Goal: Navigation & Orientation: Understand site structure

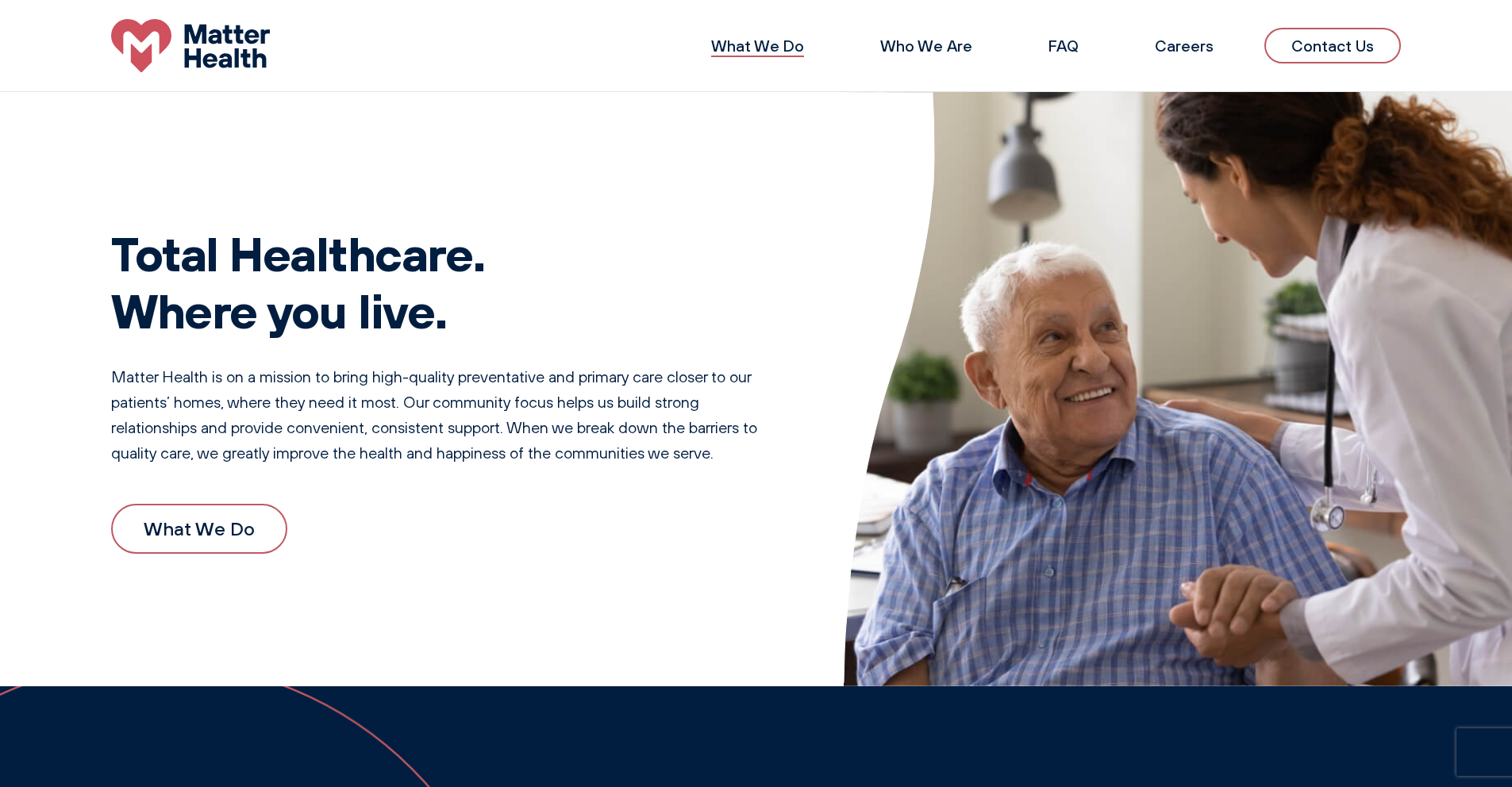
click at [784, 47] on link "What We Do" at bounding box center [758, 46] width 93 height 20
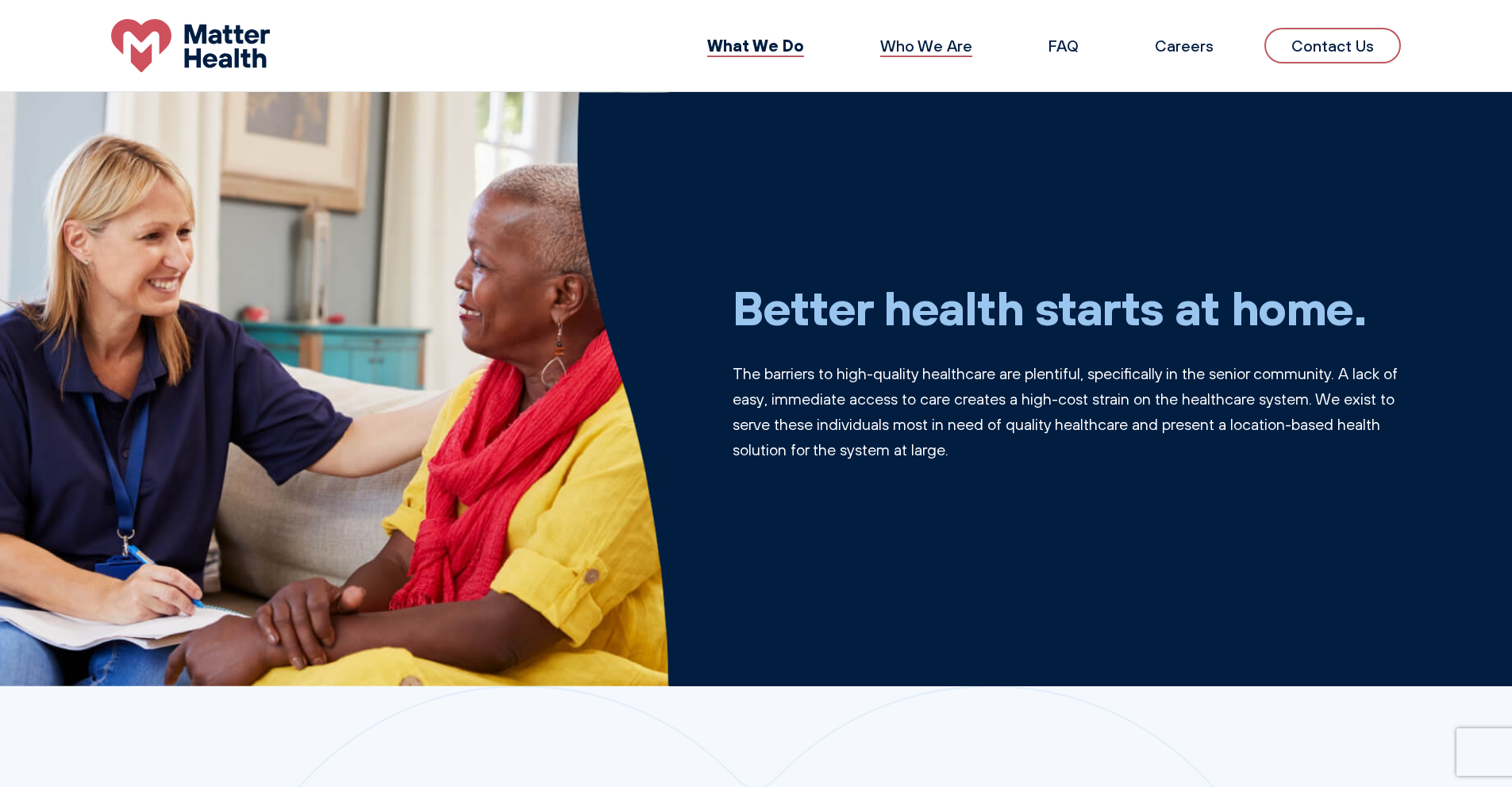
click at [918, 40] on link "Who We Are" at bounding box center [926, 46] width 92 height 20
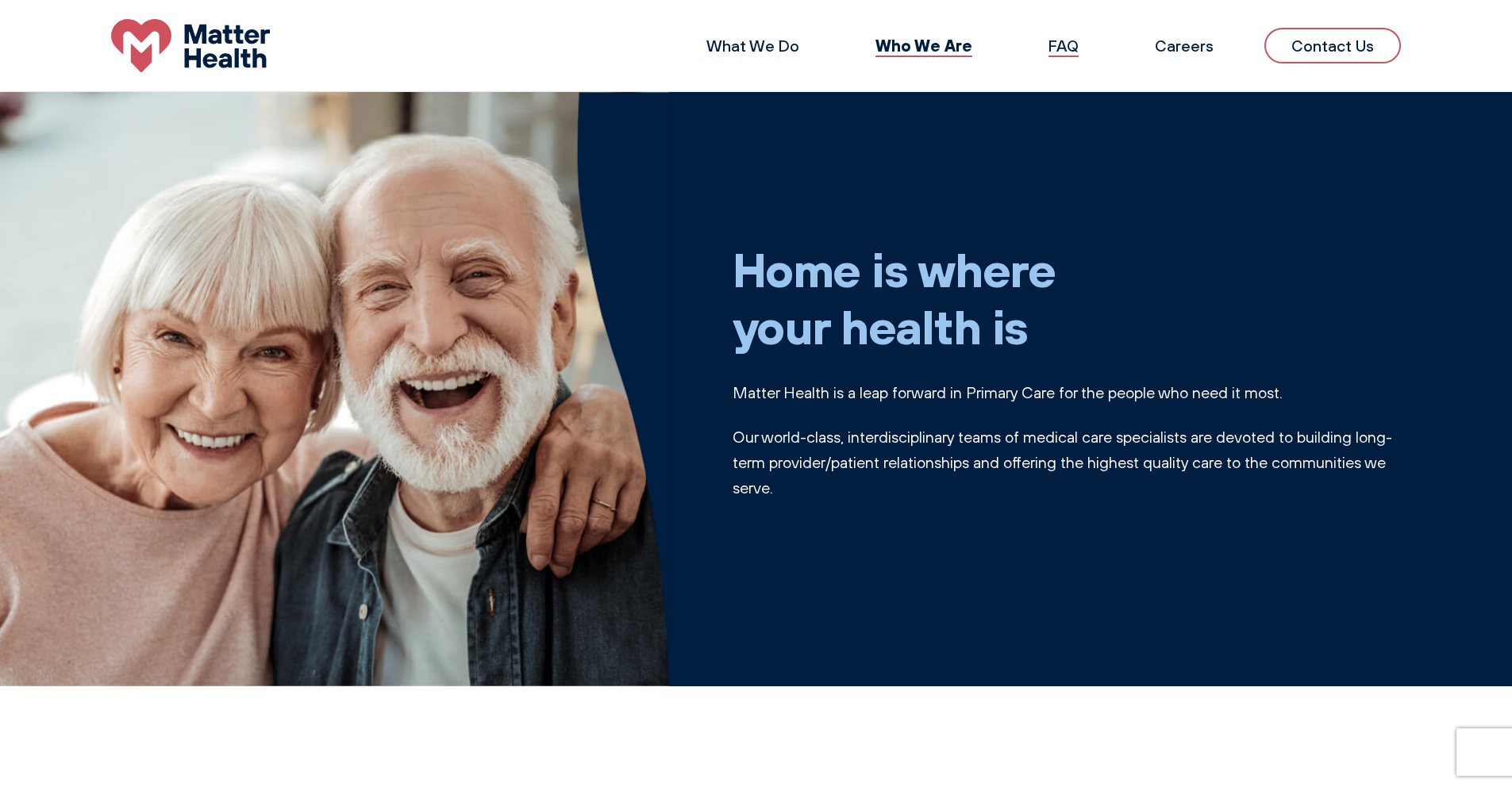
click at [1073, 49] on link "FAQ" at bounding box center [1064, 46] width 30 height 20
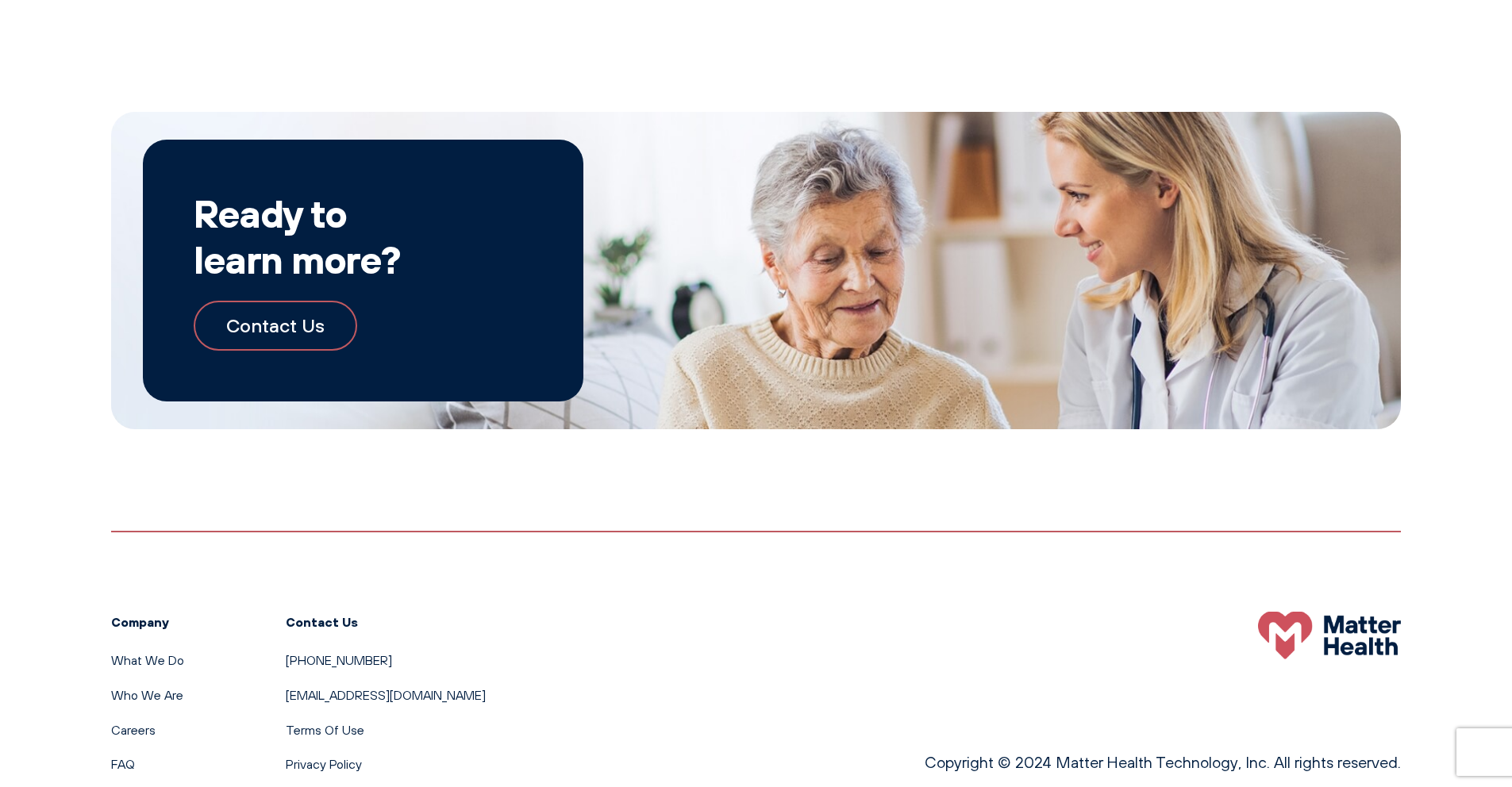
scroll to position [2882, 0]
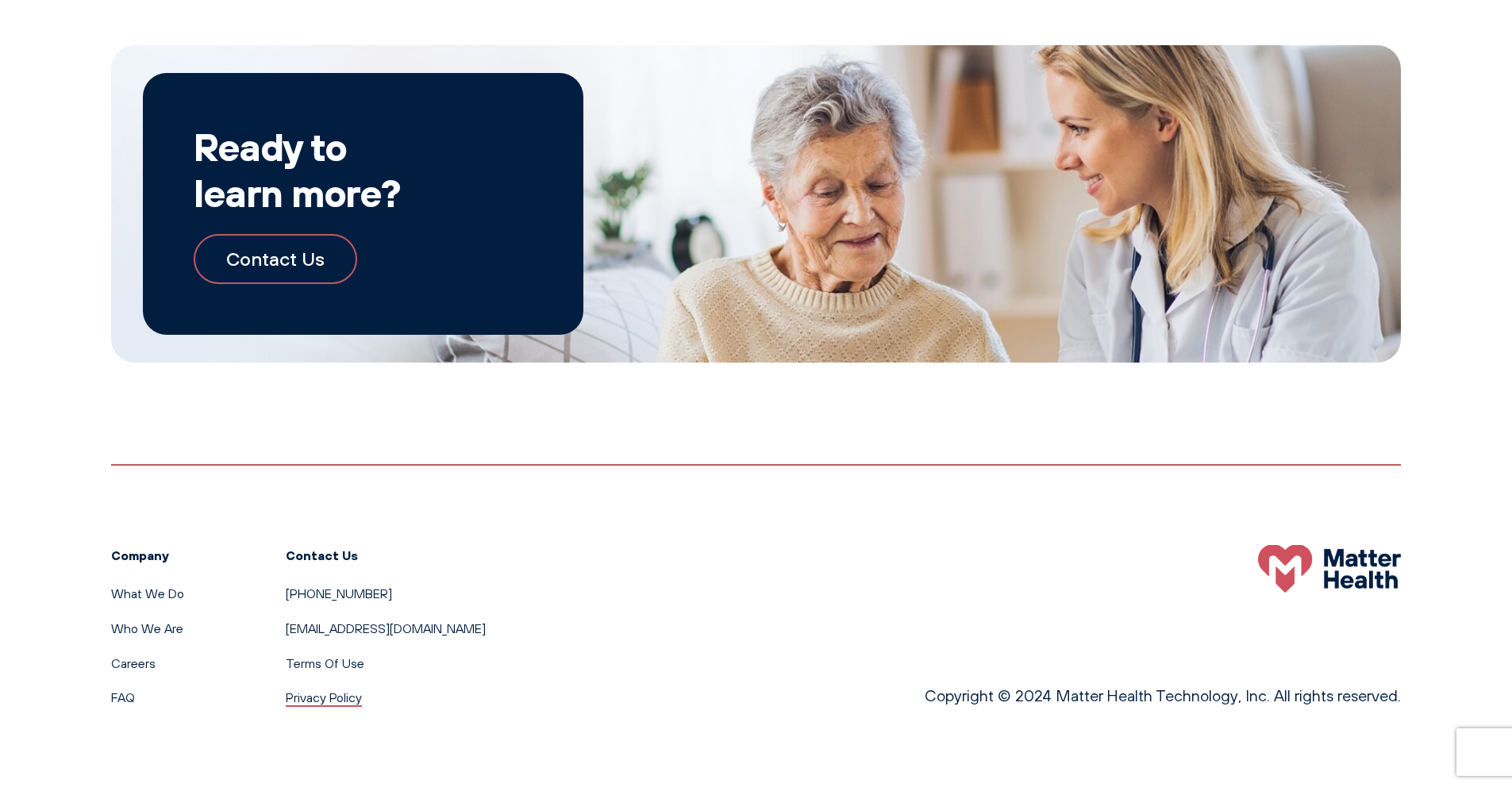
click at [325, 699] on link "Privacy Policy" at bounding box center [323, 697] width 76 height 16
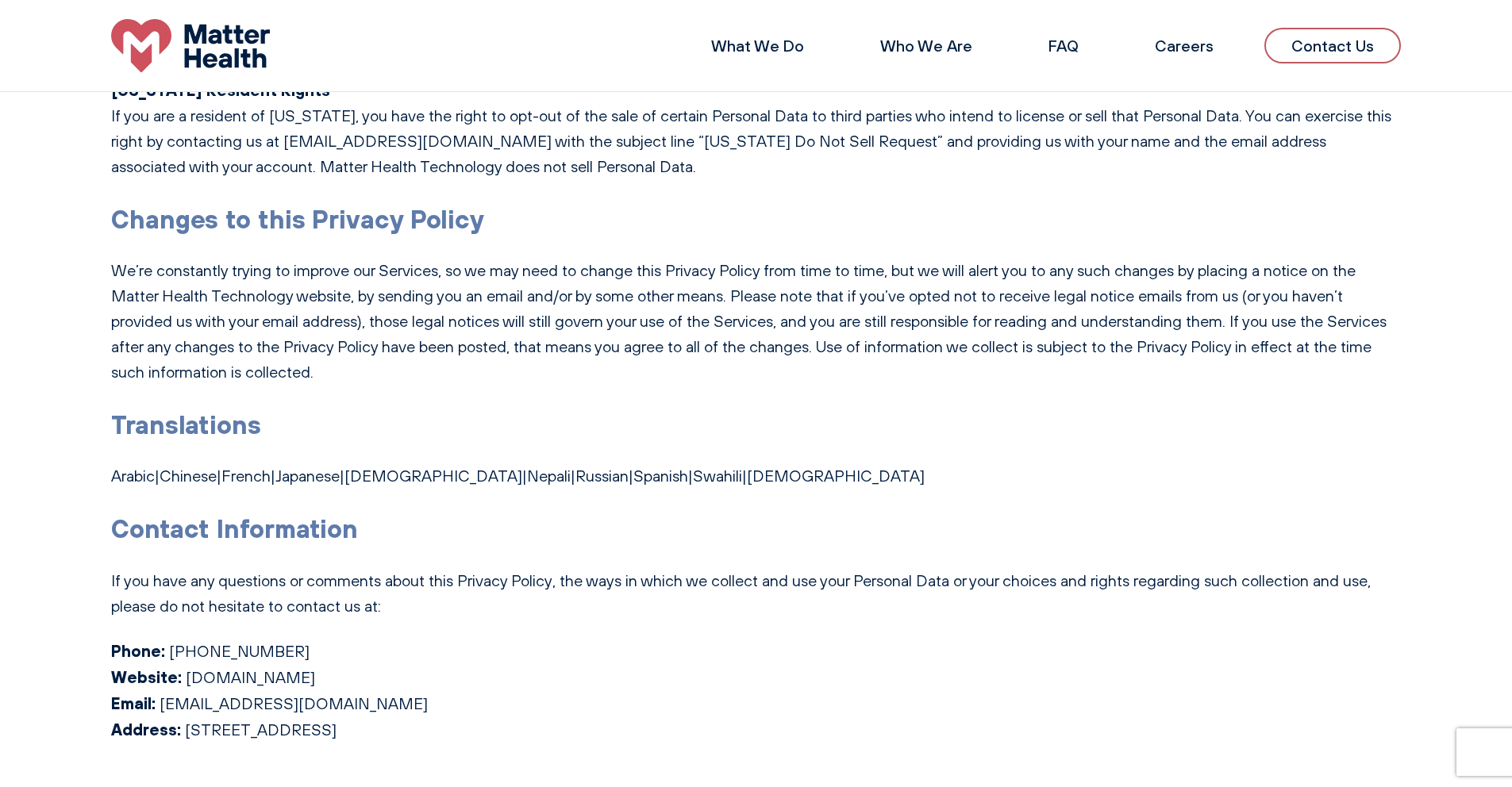
scroll to position [6211, 0]
